Goal: Task Accomplishment & Management: Manage account settings

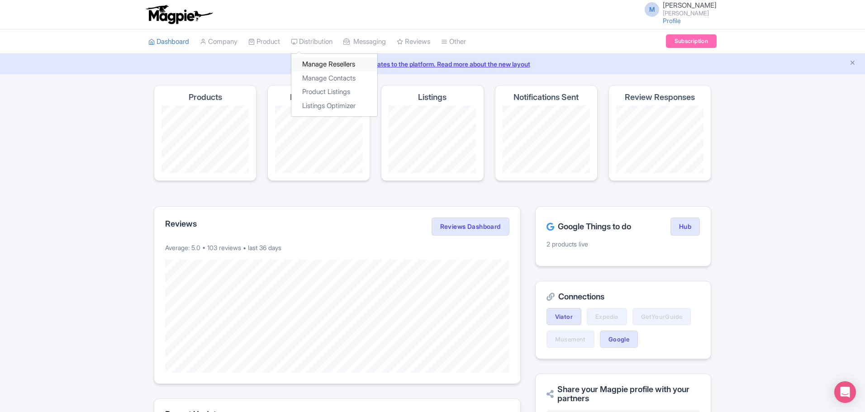
click at [326, 63] on link "Manage Resellers" at bounding box center [334, 64] width 86 height 14
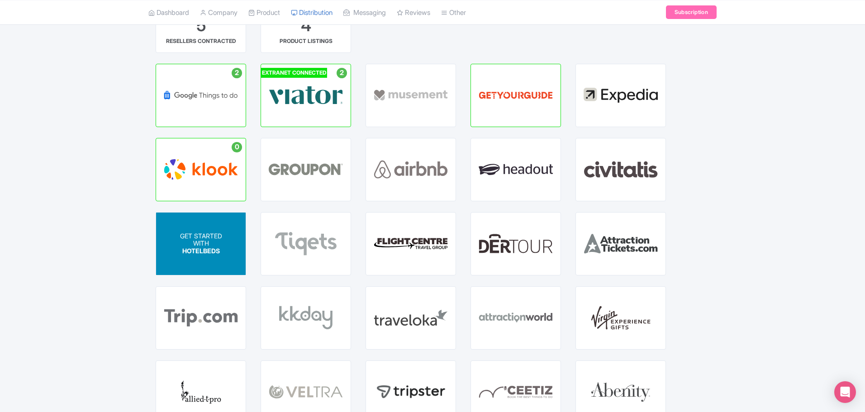
scroll to position [395, 0]
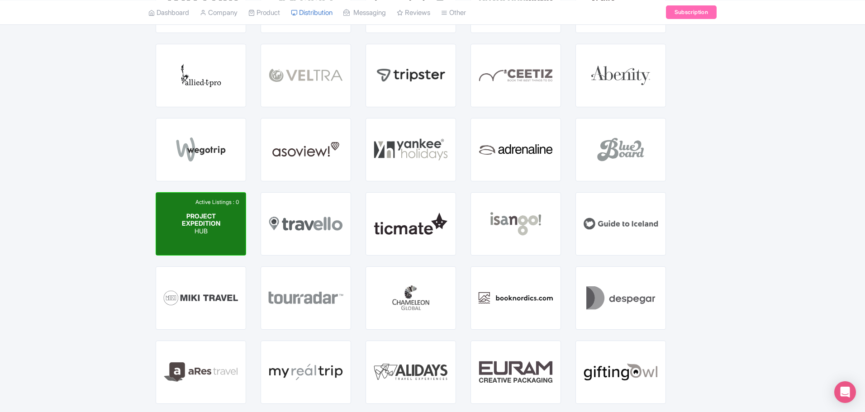
click at [215, 230] on p "HUB" at bounding box center [201, 232] width 45 height 8
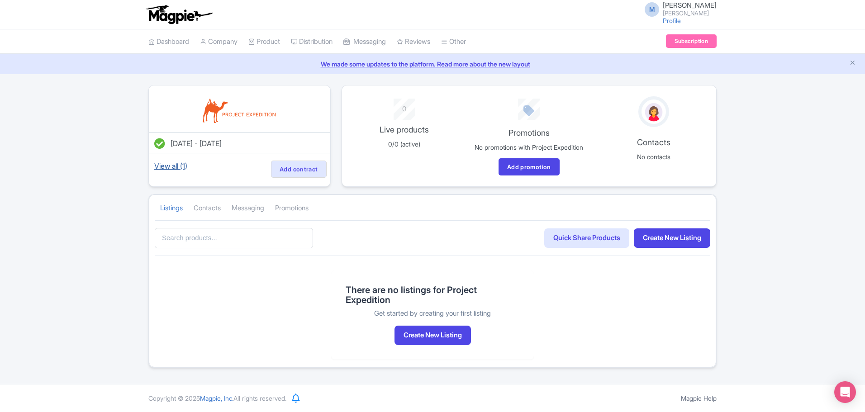
click at [169, 165] on link "View all (1)" at bounding box center [171, 166] width 37 height 13
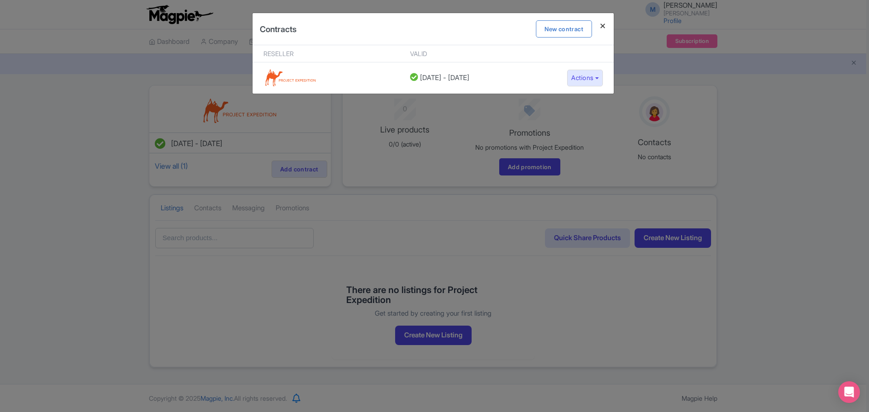
click at [601, 26] on h4 at bounding box center [603, 26] width 22 height 26
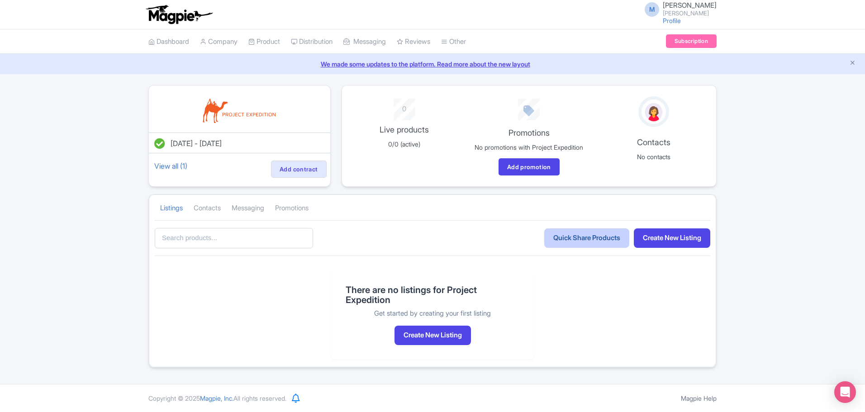
scroll to position [4, 0]
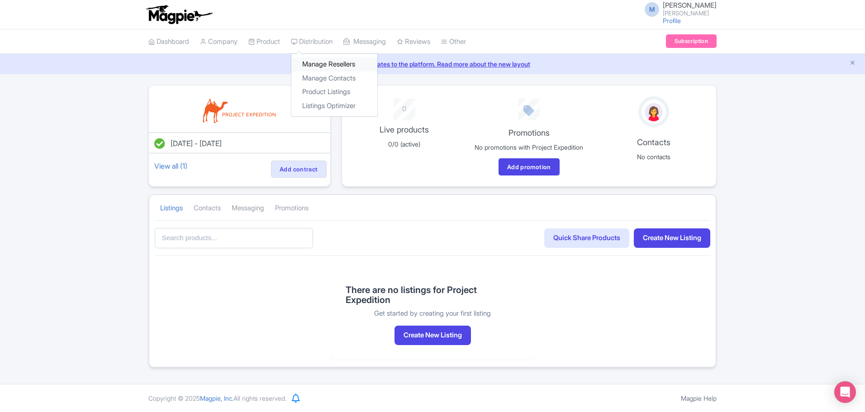
click at [322, 65] on link "Manage Resellers" at bounding box center [334, 64] width 86 height 14
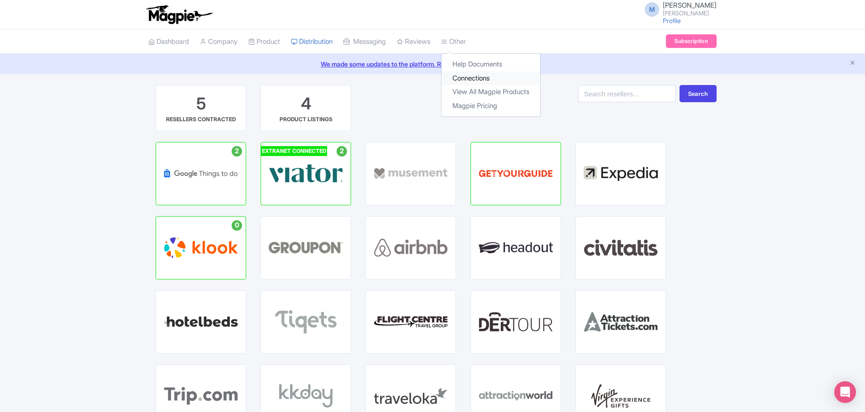
click at [481, 80] on link "Connections" at bounding box center [491, 79] width 99 height 14
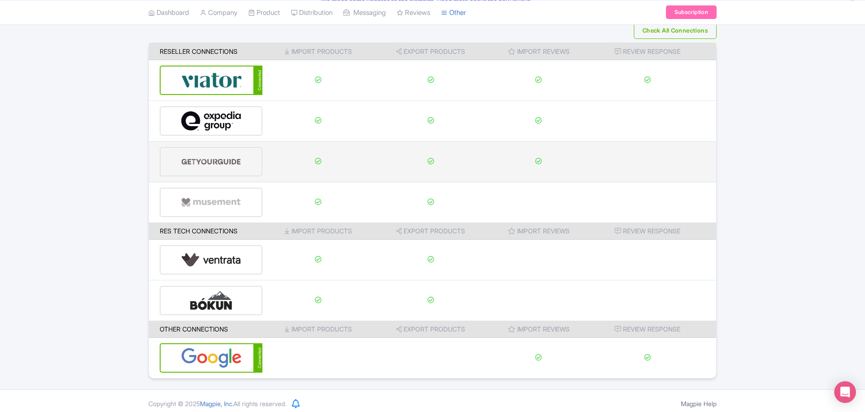
scroll to position [69, 0]
